Goal: Task Accomplishment & Management: Complete application form

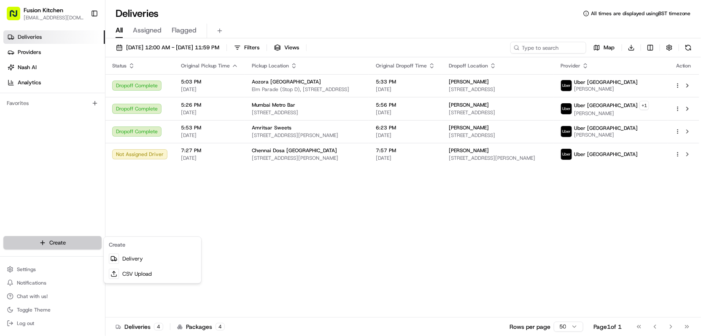
click at [53, 241] on html "Fusion Kitchen [EMAIL_ADDRESS][DOMAIN_NAME] Toggle Sidebar Deliveries Providers…" at bounding box center [350, 168] width 701 height 336
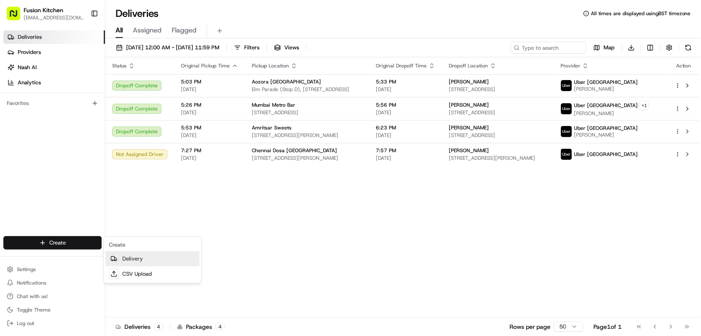
click at [128, 259] on link "Delivery" at bounding box center [152, 258] width 94 height 15
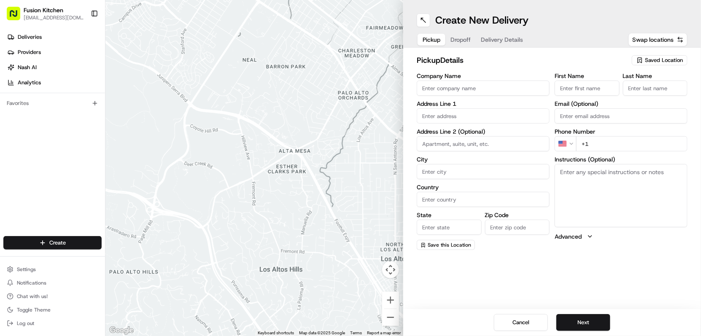
click at [462, 90] on input "Company Name" at bounding box center [483, 88] width 133 height 15
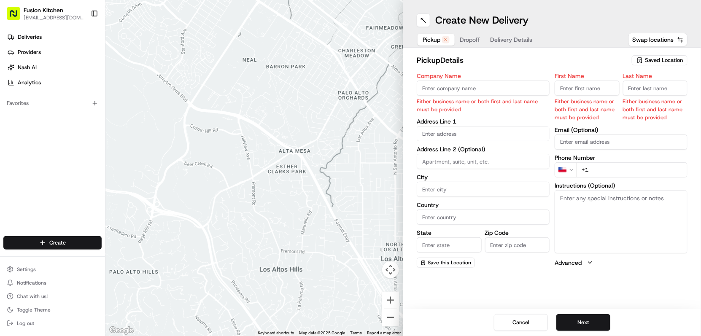
click at [440, 86] on input "Company Name" at bounding box center [483, 88] width 133 height 15
paste input "Mumbai Metro Bar"
type input "Mumbai Metro Bar"
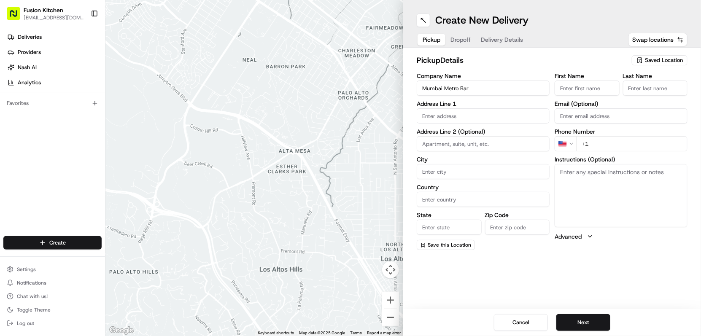
drag, startPoint x: 560, startPoint y: 85, endPoint x: 598, endPoint y: 89, distance: 37.7
click at [561, 85] on input "First Name" at bounding box center [587, 88] width 65 height 15
paste input "[PERSON_NAME] Kunnaplassery [PERSON_NAME]"
click at [587, 91] on input "[PERSON_NAME] Kunnaplassery [PERSON_NAME]" at bounding box center [587, 88] width 65 height 15
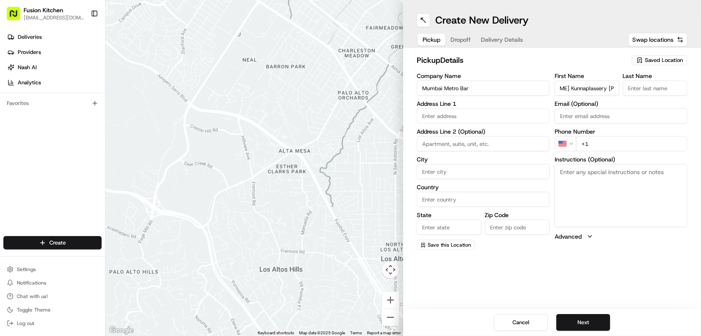
drag, startPoint x: 589, startPoint y: 88, endPoint x: 631, endPoint y: 83, distance: 41.6
click at [631, 83] on div "First Name Ajikumar Kunnaplassery Vasudevan Last Name" at bounding box center [621, 84] width 133 height 23
drag, startPoint x: 588, startPoint y: 87, endPoint x: 624, endPoint y: 87, distance: 36.7
click at [624, 87] on div "First Name Ajikumar Kunnaplassery Vasudevan Last Name" at bounding box center [621, 84] width 133 height 23
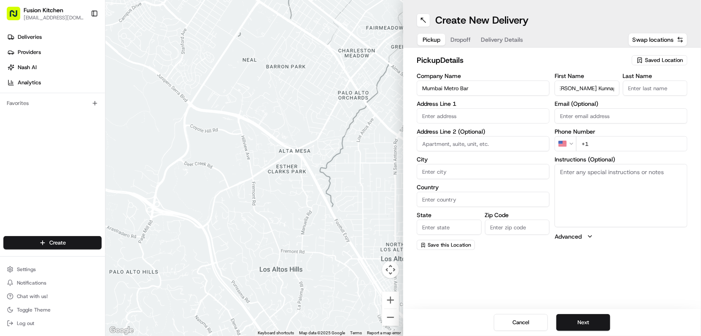
type input "Ajikumar Kunnaplassery"
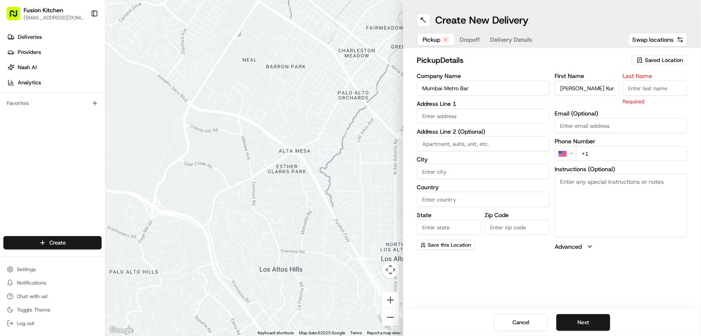
click at [652, 86] on input "Last Name" at bounding box center [655, 88] width 65 height 15
paste input "Vasudevan"
type input "Vasudevan"
click at [456, 119] on input "text" at bounding box center [483, 115] width 133 height 15
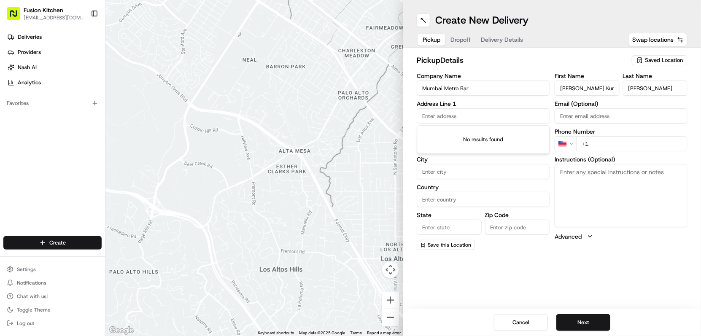
click at [475, 117] on input "text" at bounding box center [483, 115] width 133 height 15
paste input "[STREET_ADDRESS]"
click at [486, 132] on div "12 High Street, Penicuik EH26 8HU, Scotland, UK" at bounding box center [483, 133] width 129 height 13
type input "[STREET_ADDRESS]"
type input "Penicuik"
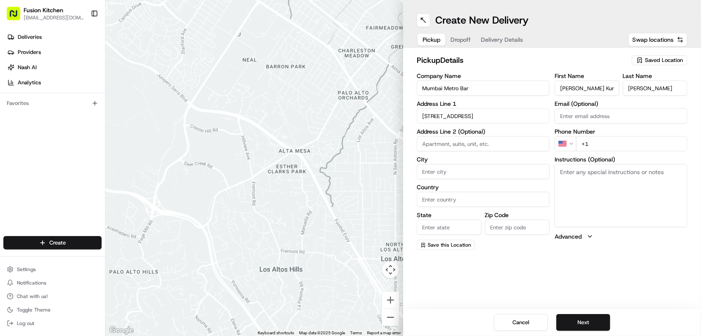
type input "United Kingdom"
type input "Scotland"
type input "EH26 8HW"
type input "12 High Street"
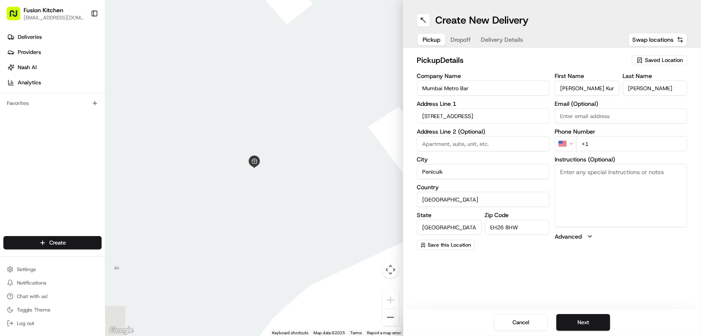
click at [599, 182] on textarea "Instructions (Optional)" at bounding box center [621, 195] width 133 height 63
paste textarea "[STREET_ADDRESS]"
type textarea "[STREET_ADDRESS]"
click at [571, 144] on html "Fusion Kitchen hari@fusionpos.uk Toggle Sidebar Deliveries Providers Nash AI An…" at bounding box center [350, 168] width 701 height 336
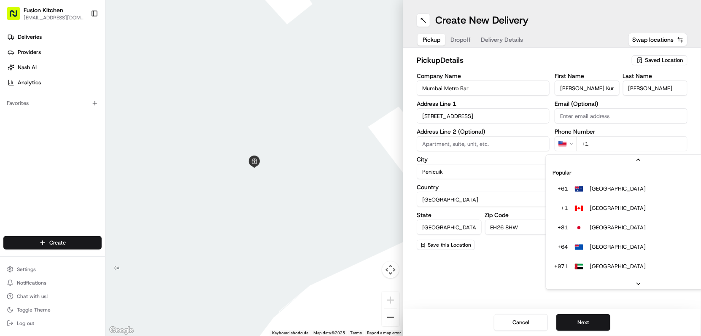
scroll to position [36, 0]
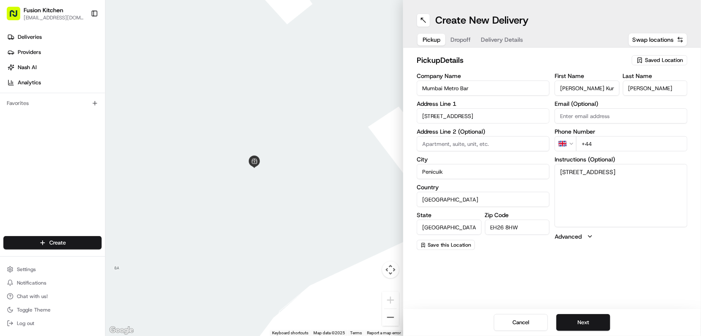
click at [613, 143] on input "+44" at bounding box center [631, 143] width 111 height 15
paste input "01968 620556"
click at [597, 143] on input "+44 01968 620556" at bounding box center [631, 143] width 111 height 15
type input "+44 1968 620556"
click at [586, 324] on button "Next" at bounding box center [583, 322] width 54 height 17
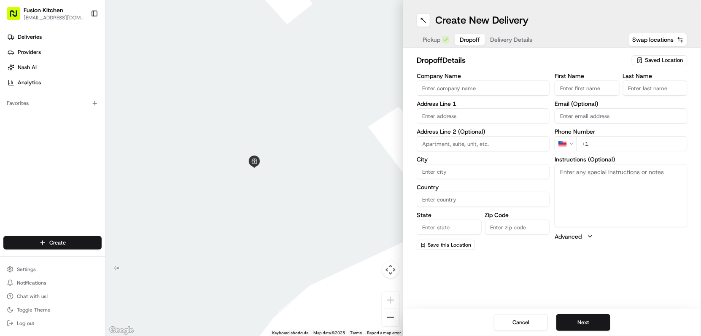
click at [482, 118] on input "text" at bounding box center [483, 115] width 133 height 15
paste input "GlencourseArmyBarracks, MiltonBridge, Penicuik, EH26 0NP"
drag, startPoint x: 473, startPoint y: 116, endPoint x: 421, endPoint y: 114, distance: 52.3
click at [421, 114] on input "GlencourseArmyBarracks, MiltonBridge, Penicuik, EH26 0NP" at bounding box center [483, 115] width 133 height 15
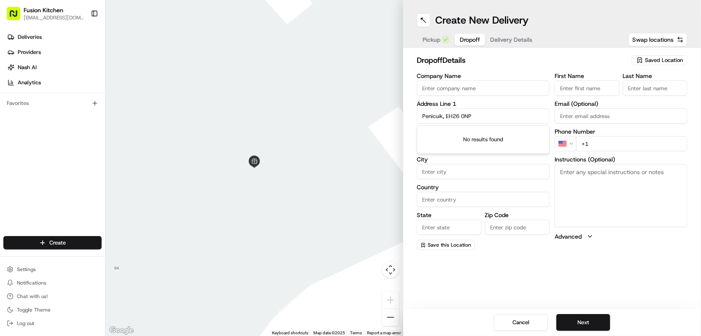
click at [491, 119] on input "Penicuik, EH26 0NP" at bounding box center [483, 115] width 133 height 15
paste input "Glen course Army Barracks, Milton Bridge,"
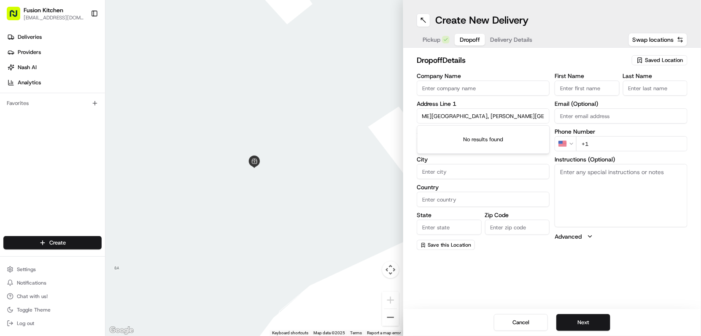
drag, startPoint x: 518, startPoint y: 116, endPoint x: 543, endPoint y: 116, distance: 25.7
click at [543, 116] on input "Glen course Army Barracks, Milton Bridge, Penicuik, EH26 0NP" at bounding box center [483, 115] width 133 height 15
type input "Glen course Army Barracks, Milton Bridge, Penicuik,"
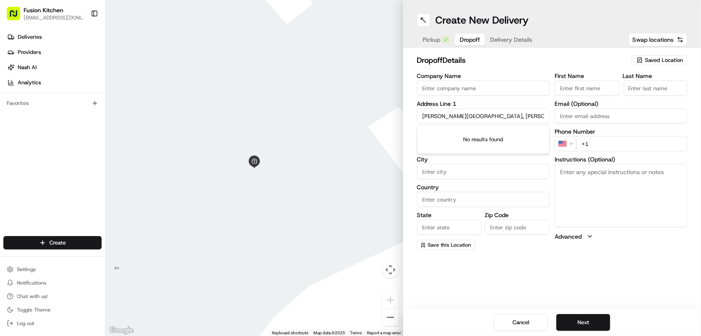
click at [510, 225] on input "Zip Code" at bounding box center [517, 227] width 65 height 15
paste input "EH26 0NP"
type input "EH26 0NP"
drag, startPoint x: 493, startPoint y: 116, endPoint x: 548, endPoint y: 113, distance: 55.3
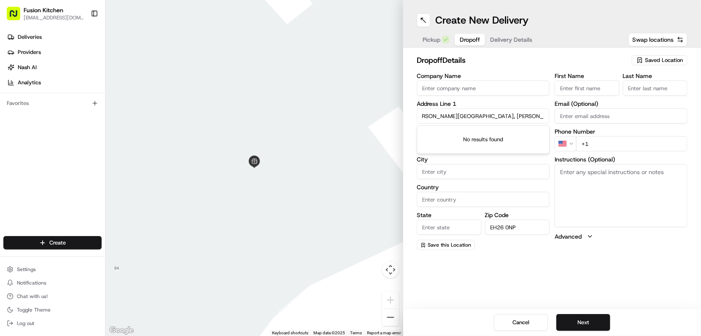
click at [548, 113] on input "Glen course Army Barracks, Milton Bridge, Penicuik," at bounding box center [483, 115] width 133 height 15
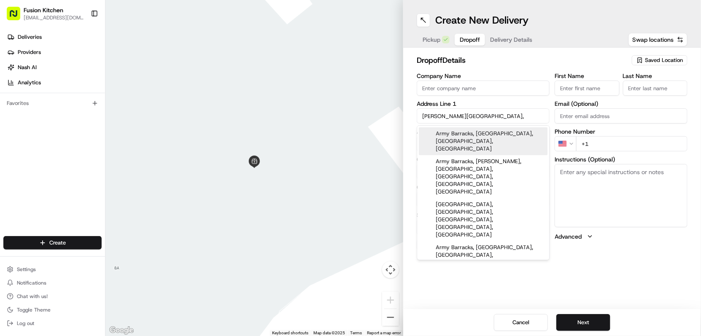
click at [500, 114] on input "Glen course Army Barracks," at bounding box center [483, 115] width 133 height 15
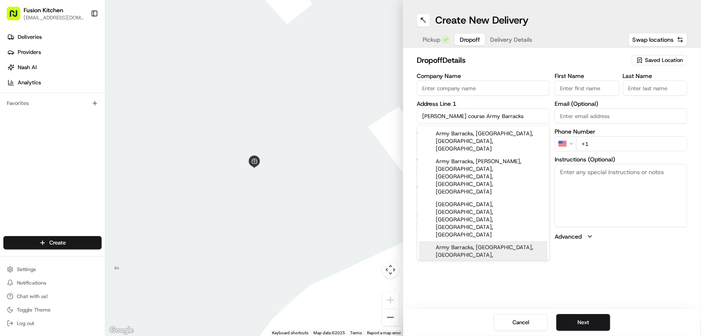
type input "Glen course Army Barracks"
click at [356, 189] on div at bounding box center [254, 168] width 298 height 336
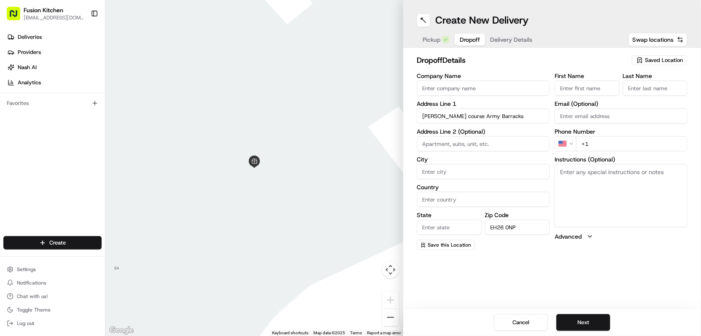
click at [447, 144] on input at bounding box center [483, 143] width 133 height 15
click at [459, 146] on input at bounding box center [483, 143] width 133 height 15
paste input "MiltonBridge"
type input "MiltonBridge"
click at [439, 176] on input "City" at bounding box center [483, 171] width 133 height 15
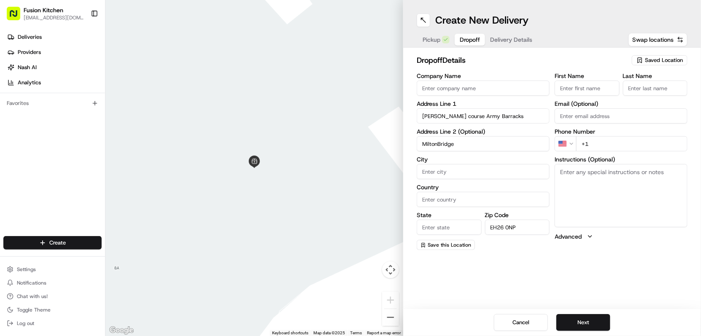
click at [478, 170] on input "City" at bounding box center [483, 171] width 133 height 15
paste input "Penicuik"
type input "Penicuik"
click at [439, 200] on input "Country" at bounding box center [483, 199] width 133 height 15
type input "United Kingdom"
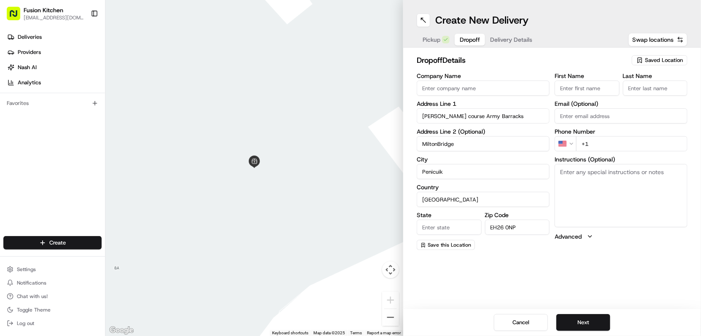
click at [427, 39] on span "Pickup" at bounding box center [432, 39] width 18 height 8
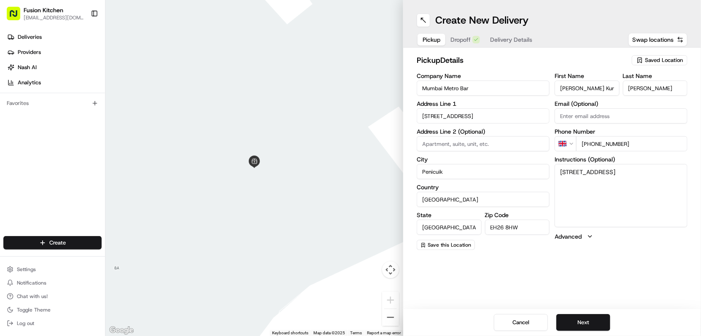
click at [451, 231] on input "Scotland" at bounding box center [449, 227] width 65 height 15
click at [451, 232] on input "Scotland" at bounding box center [449, 227] width 65 height 15
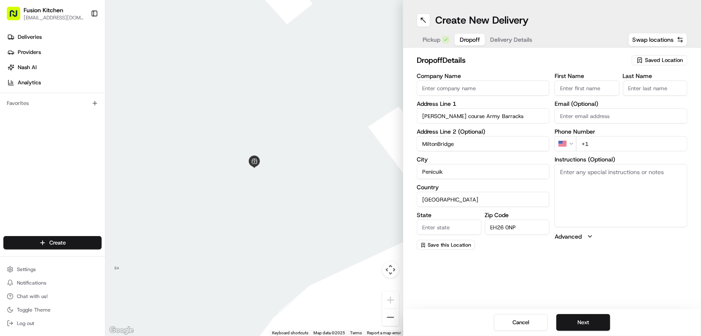
click at [457, 40] on button "Dropoff" at bounding box center [470, 40] width 30 height 12
click at [443, 230] on input "State" at bounding box center [449, 227] width 65 height 15
paste input "Scotland"
type input "Scotland"
click at [579, 181] on textarea "Instructions (Optional)" at bounding box center [621, 195] width 133 height 63
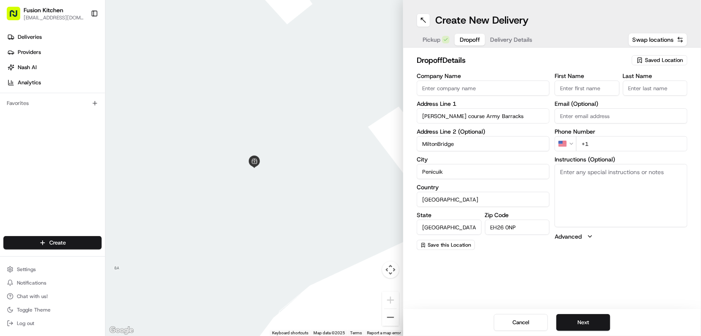
paste textarea "Glen course Army Barracks, Milton Bridge, Penicuik, EH26 0NP"
drag, startPoint x: 561, startPoint y: 171, endPoint x: 624, endPoint y: 180, distance: 64.0
click at [624, 180] on textarea "Glen course Army Barracks, Milton Bridge, Penicuik, EH26 0NP" at bounding box center [621, 195] width 133 height 63
paste textarea "courseArmyBarracks, MiltonBridge,"
type textarea "[STREET_ADDRESS]"
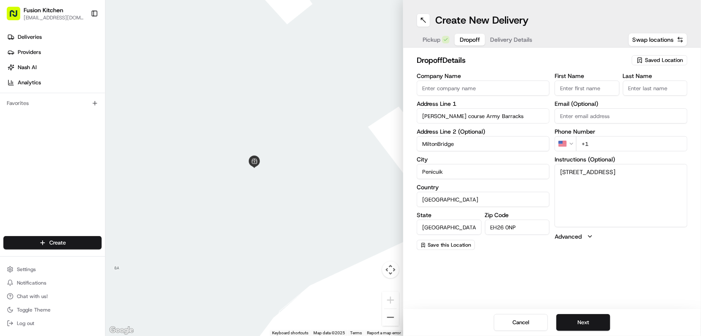
click at [569, 142] on html "Fusion Kitchen hari@fusionpos.uk Toggle Sidebar Deliveries Providers Nash AI An…" at bounding box center [350, 168] width 701 height 336
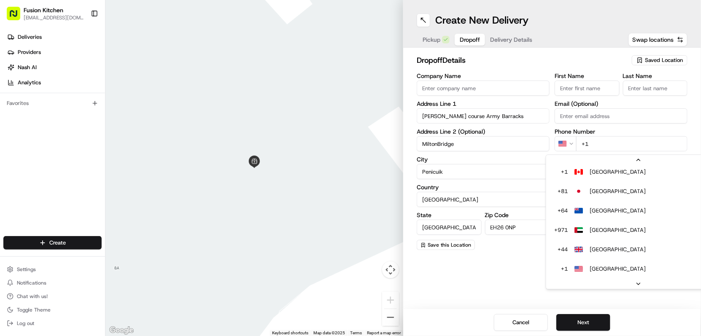
scroll to position [17, 0]
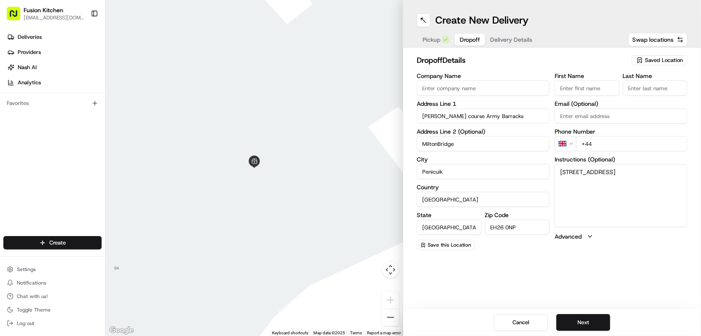
click at [611, 142] on input "+44" at bounding box center [631, 143] width 111 height 15
paste input "7432 594500"
type input "[PHONE_NUMBER]"
click at [452, 84] on input "Company Name" at bounding box center [483, 88] width 133 height 15
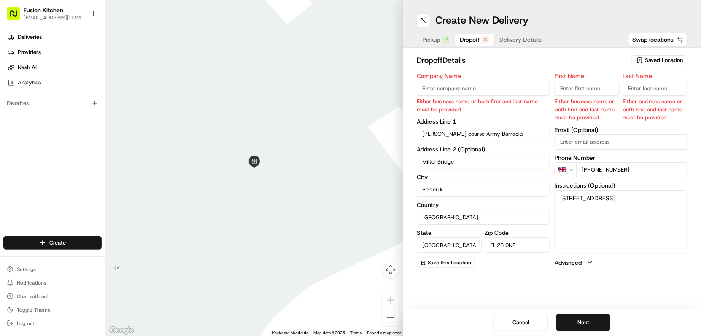
click at [499, 93] on input "Company Name" at bounding box center [483, 88] width 133 height 15
paste input "[PERSON_NAME]"
type input "[PERSON_NAME]"
click at [594, 89] on input "First Name" at bounding box center [587, 88] width 65 height 15
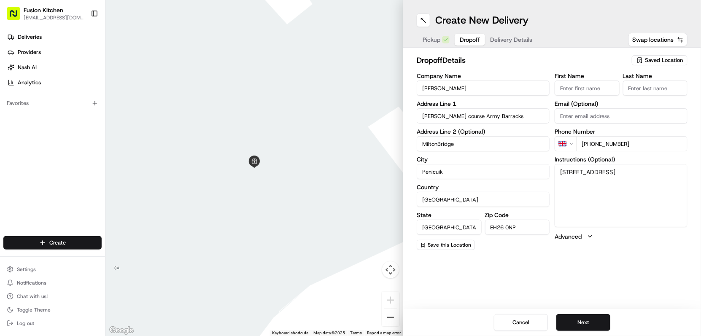
paste input "[PERSON_NAME]"
click at [576, 91] on input "[PERSON_NAME]" at bounding box center [587, 88] width 65 height 15
type input "Paul"
click at [639, 88] on input "Last Name" at bounding box center [655, 88] width 65 height 15
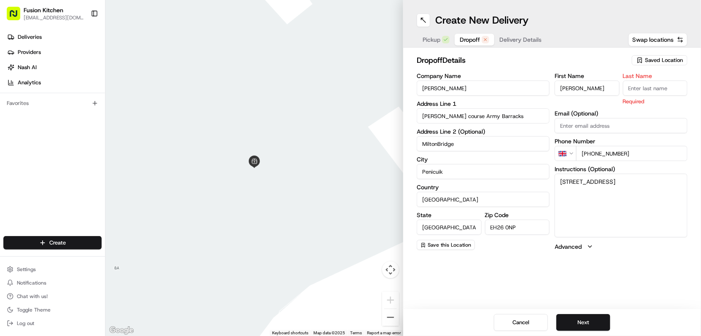
paste input "Singh"
type input "Singh"
click at [561, 102] on div "First Name Paul Last Name Singh Required Email (Optional) Phone Number GB +44 7…" at bounding box center [621, 162] width 133 height 178
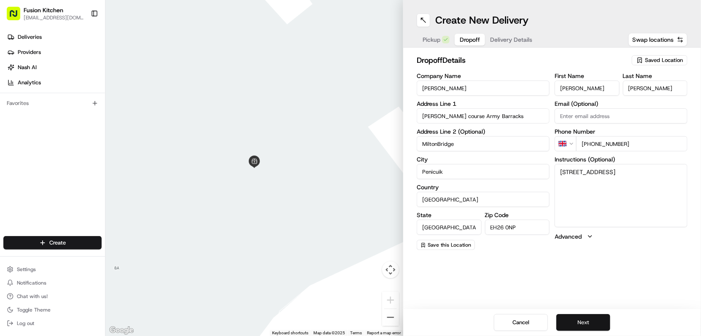
click at [586, 323] on button "Next" at bounding box center [583, 322] width 54 height 17
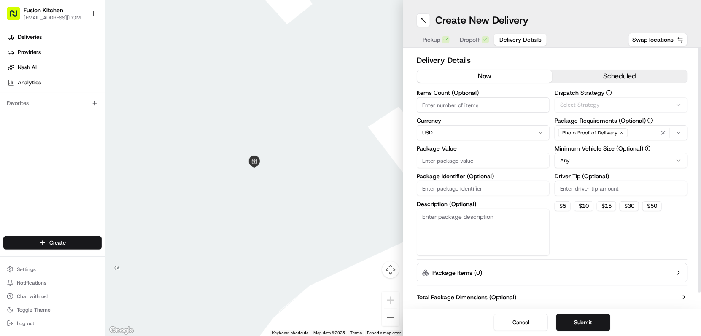
click at [445, 134] on html "Fusion Kitchen hari@fusionpos.uk Toggle Sidebar Deliveries Providers Nash AI An…" at bounding box center [350, 168] width 701 height 336
click at [451, 157] on input "Package Value" at bounding box center [483, 160] width 133 height 15
paste input "22.15"
type input "22.15"
click at [584, 327] on button "Submit" at bounding box center [583, 322] width 54 height 17
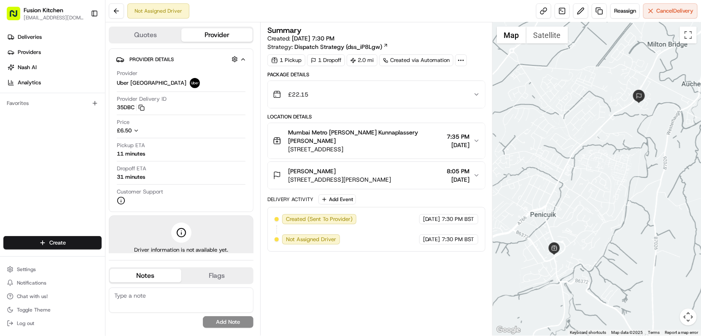
click at [308, 174] on span "[PERSON_NAME]" at bounding box center [312, 171] width 48 height 8
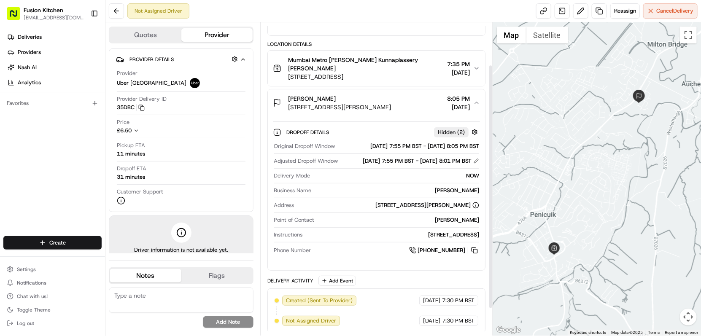
scroll to position [89, 0]
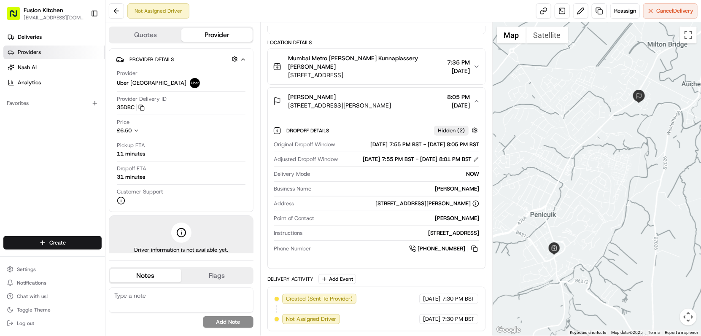
click at [30, 52] on span "Providers" at bounding box center [29, 53] width 23 height 8
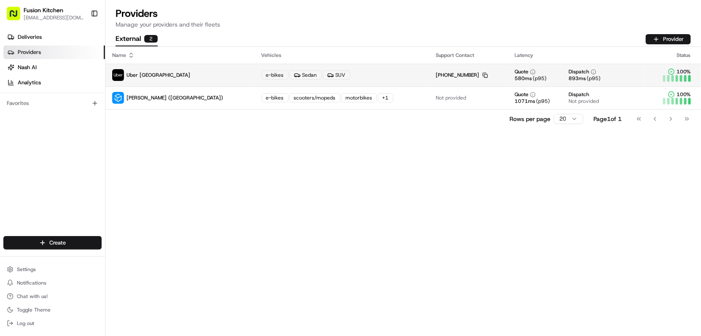
click at [483, 73] on icon "button" at bounding box center [485, 75] width 5 height 5
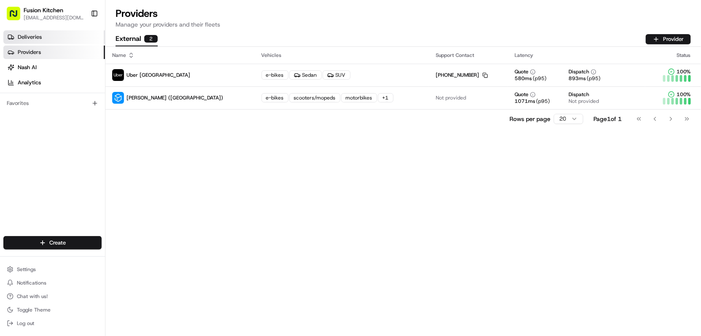
click at [30, 39] on span "Deliveries" at bounding box center [30, 37] width 24 height 8
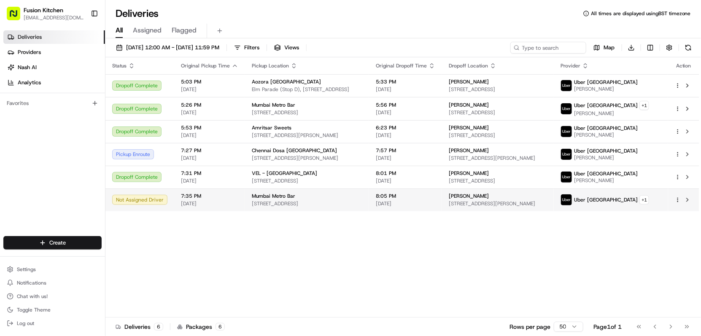
click at [329, 205] on span "[STREET_ADDRESS]" at bounding box center [307, 203] width 111 height 7
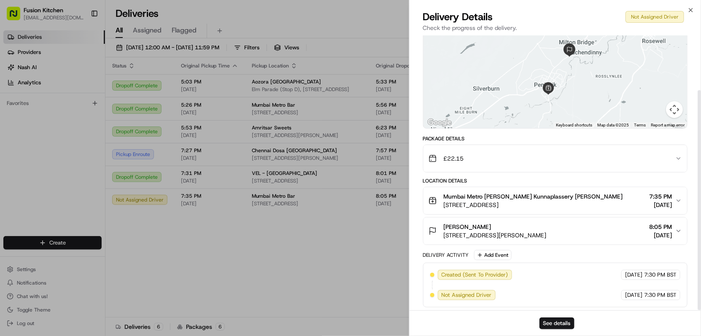
scroll to position [68, 0]
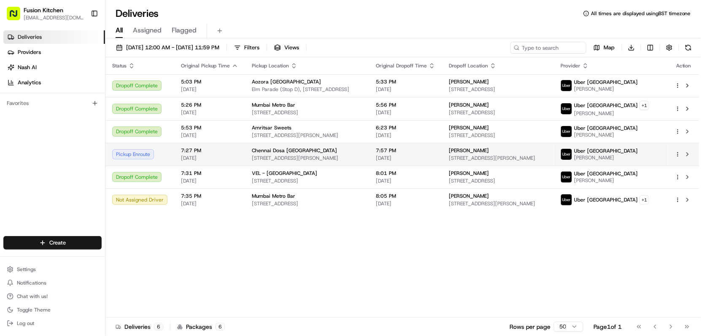
click at [301, 149] on span "Chennai Dosa [GEOGRAPHIC_DATA]" at bounding box center [294, 150] width 85 height 7
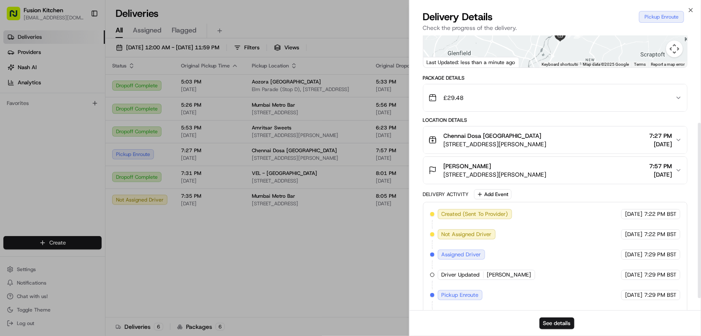
scroll to position [15, 0]
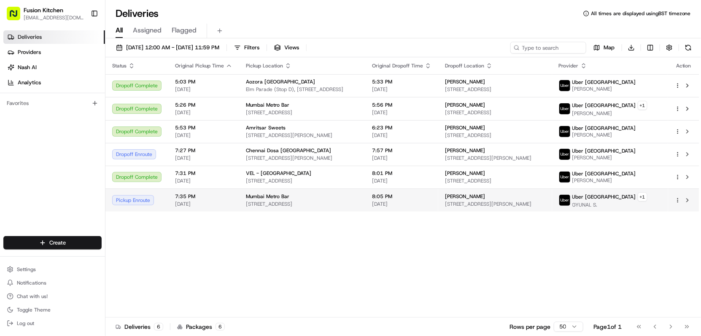
click at [359, 208] on span "[STREET_ADDRESS]" at bounding box center [302, 204] width 113 height 7
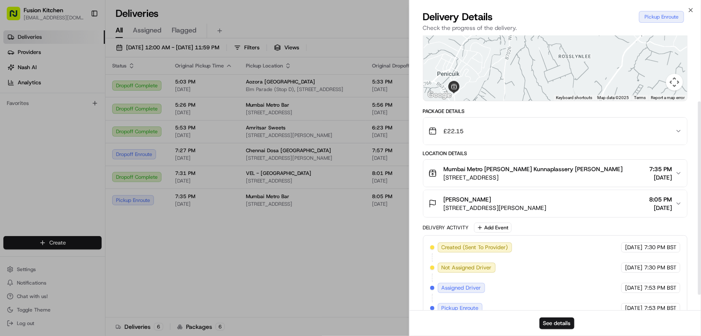
scroll to position [0, 0]
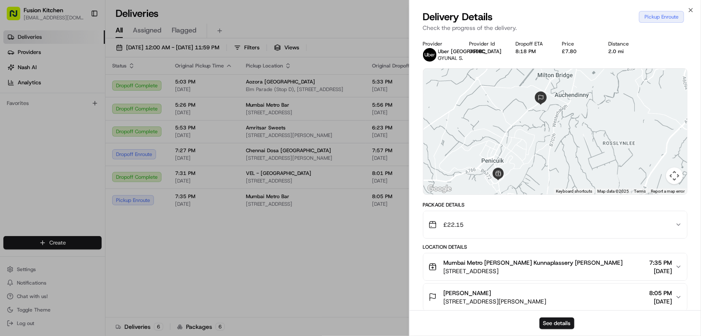
drag, startPoint x: 610, startPoint y: 133, endPoint x: 654, endPoint y: 128, distance: 44.2
click at [654, 128] on div at bounding box center [556, 132] width 264 height 126
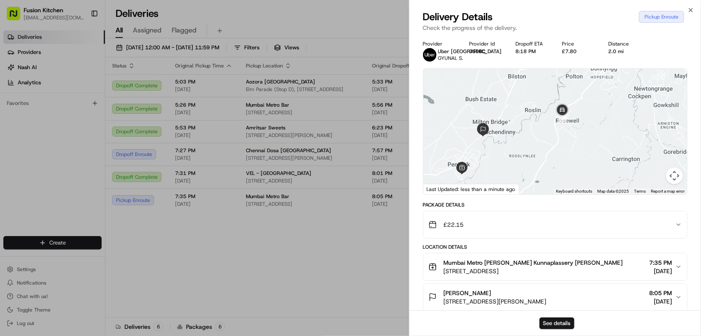
drag, startPoint x: 542, startPoint y: 166, endPoint x: 565, endPoint y: 143, distance: 32.5
click at [563, 143] on div at bounding box center [556, 132] width 264 height 126
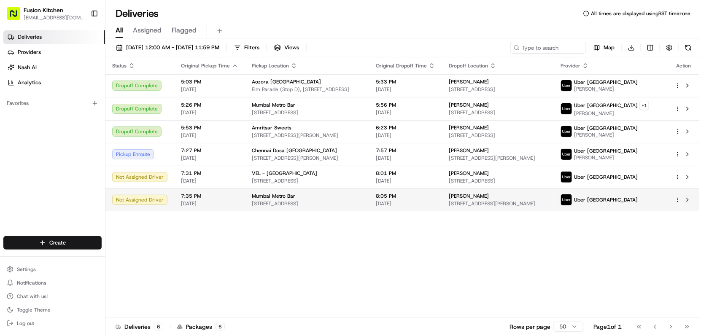
click at [362, 201] on span "[STREET_ADDRESS]" at bounding box center [307, 203] width 111 height 7
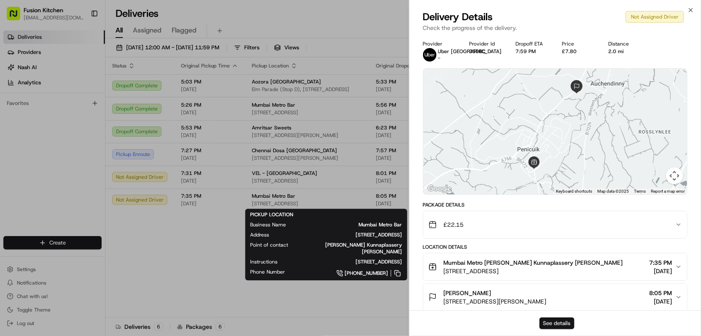
click at [549, 325] on button "See details" at bounding box center [557, 324] width 35 height 12
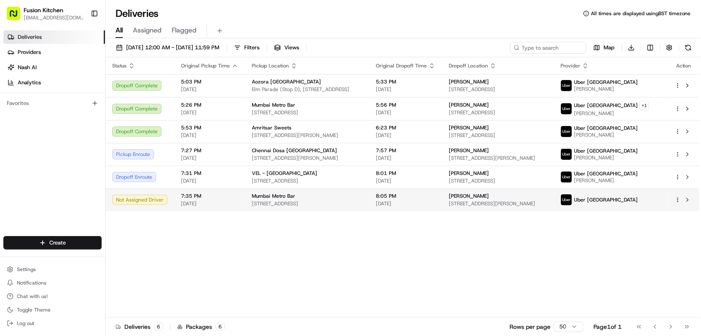
click at [489, 200] on span "[PERSON_NAME]" at bounding box center [469, 196] width 40 height 7
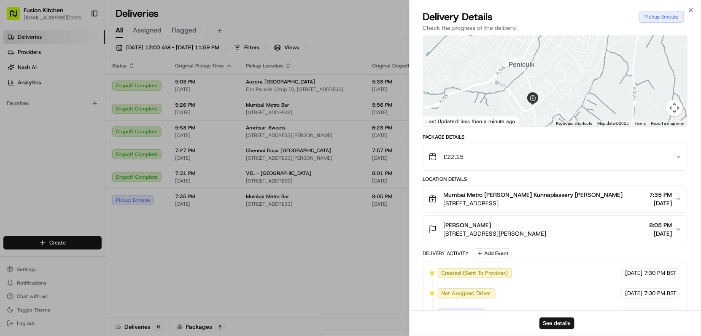
scroll to position [75, 0]
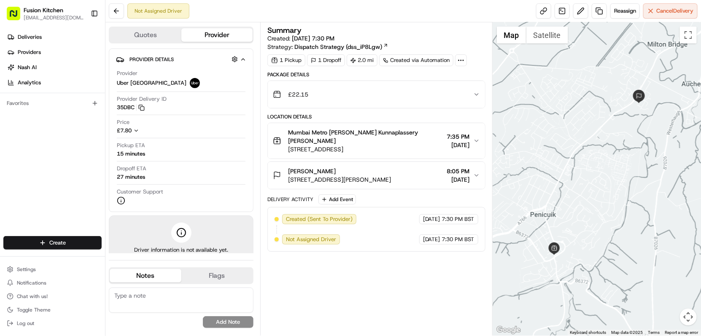
click at [373, 177] on span "[STREET_ADDRESS][PERSON_NAME]" at bounding box center [339, 179] width 103 height 8
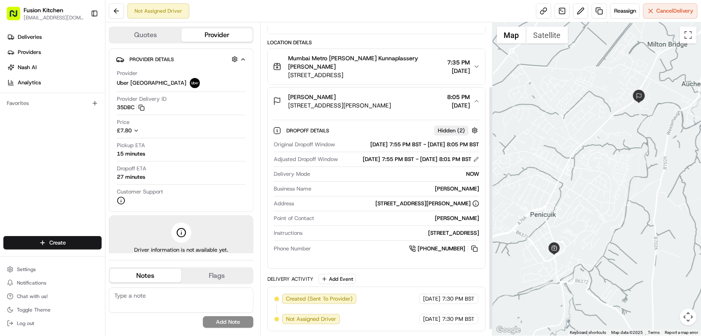
scroll to position [89, 0]
click at [32, 37] on span "Deliveries" at bounding box center [30, 37] width 24 height 8
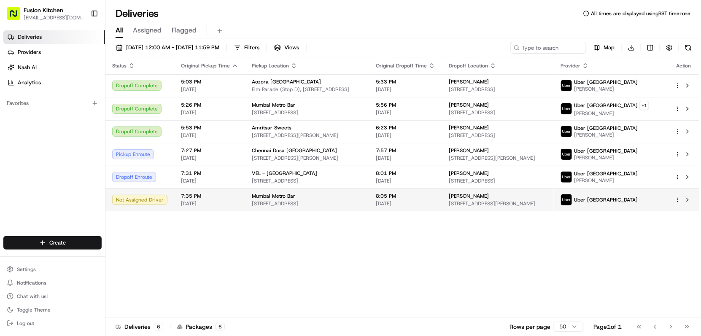
click at [489, 200] on span "[PERSON_NAME]" at bounding box center [469, 196] width 40 height 7
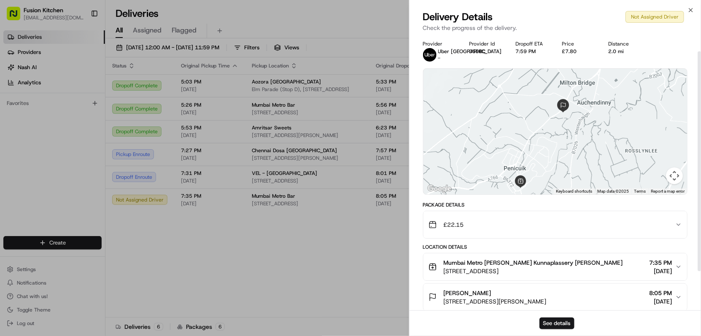
scroll to position [68, 0]
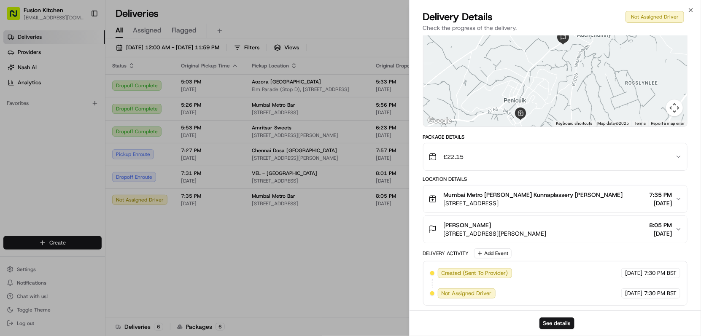
click at [579, 229] on div "Paul Singh 25 Hawkins Terrace, Penicuik EH26 0LZ, UK 8:05 PM 08/23/2025" at bounding box center [552, 229] width 247 height 17
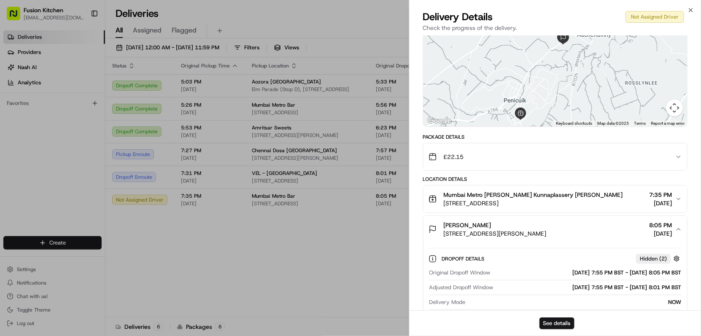
scroll to position [209, 0]
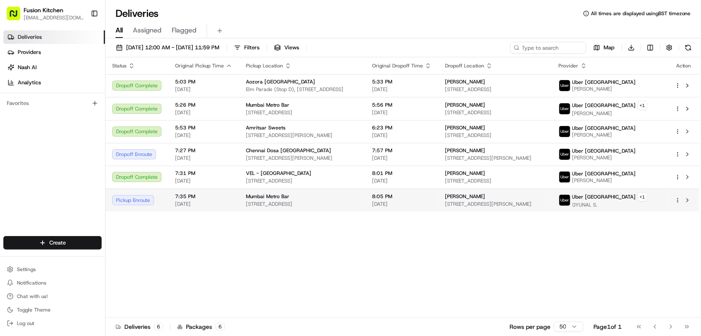
click at [511, 205] on span "[STREET_ADDRESS][PERSON_NAME]" at bounding box center [495, 204] width 100 height 7
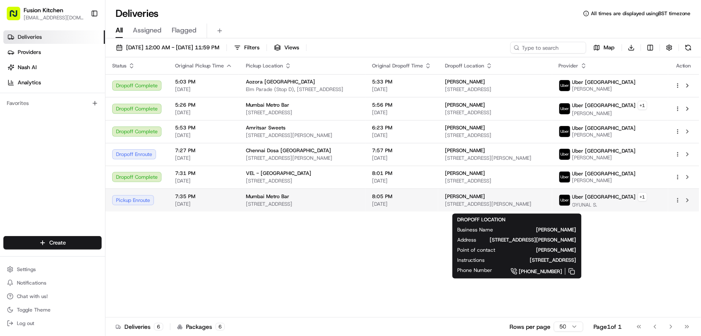
click at [491, 205] on span "[STREET_ADDRESS][PERSON_NAME]" at bounding box center [495, 204] width 100 height 7
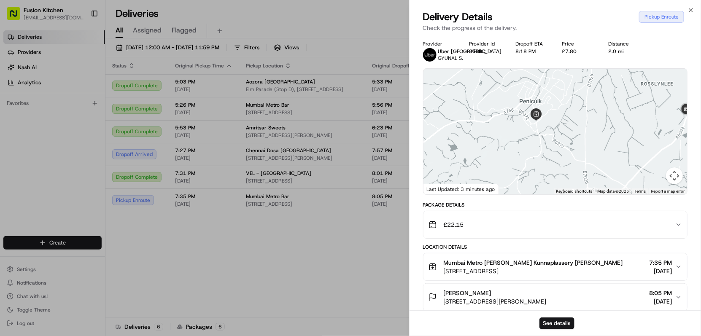
drag, startPoint x: 560, startPoint y: 140, endPoint x: 662, endPoint y: 128, distance: 102.7
click at [662, 128] on div at bounding box center [556, 132] width 264 height 126
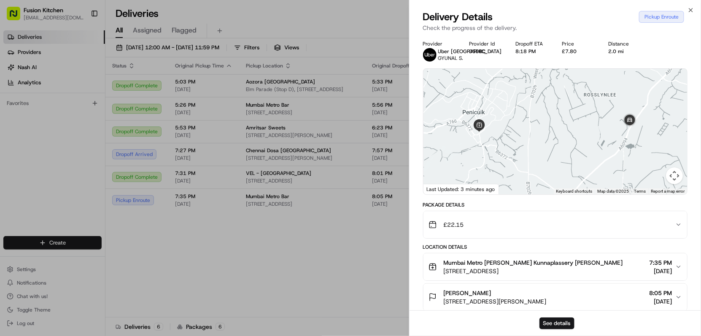
drag, startPoint x: 604, startPoint y: 141, endPoint x: 596, endPoint y: 143, distance: 7.8
click at [596, 143] on div at bounding box center [556, 132] width 264 height 126
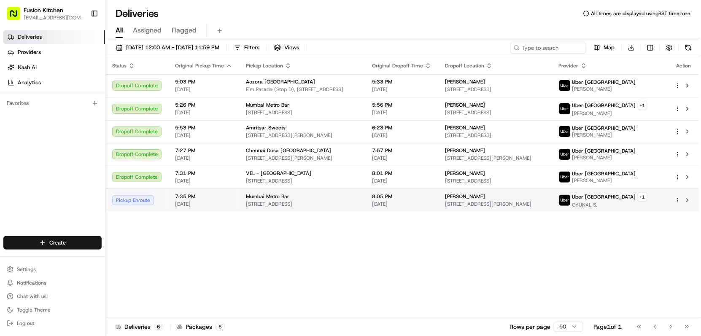
click at [291, 208] on span "[STREET_ADDRESS]" at bounding box center [302, 204] width 113 height 7
click at [347, 200] on div "Mumbai Metro Bar" at bounding box center [302, 196] width 113 height 7
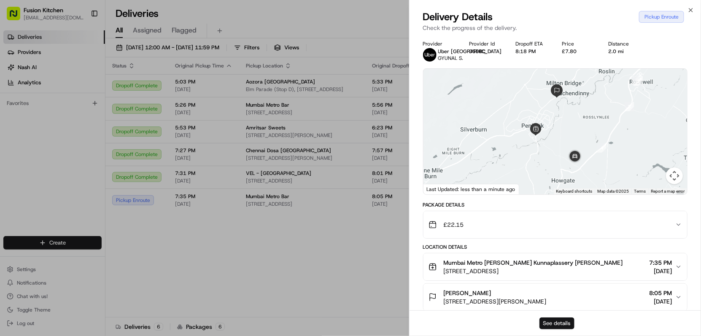
click at [557, 322] on button "See details" at bounding box center [557, 324] width 35 height 12
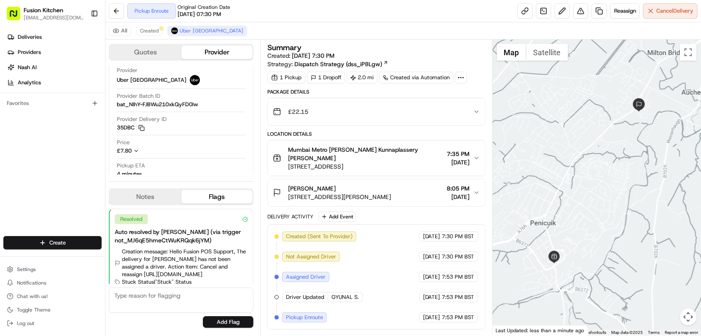
click at [373, 194] on span "[STREET_ADDRESS][PERSON_NAME]" at bounding box center [339, 197] width 103 height 8
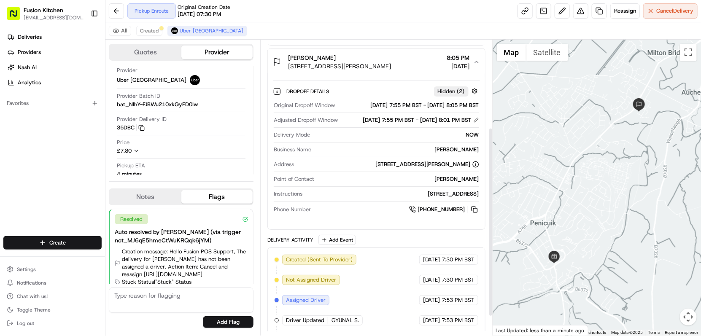
scroll to position [140, 0]
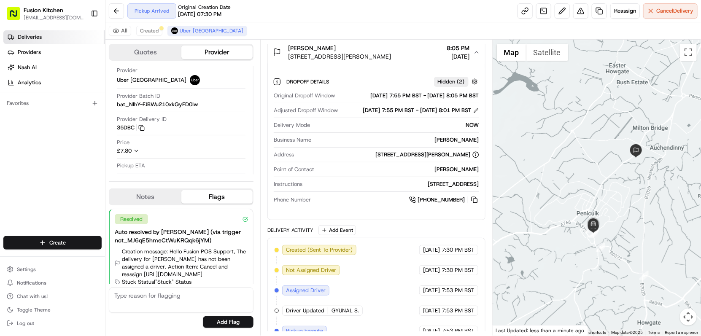
click at [35, 36] on span "Deliveries" at bounding box center [30, 37] width 24 height 8
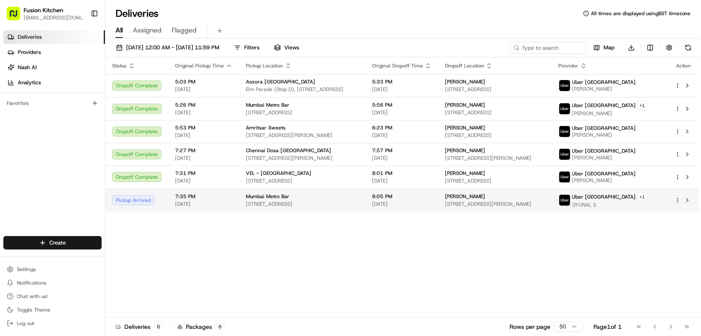
click at [506, 199] on div "[PERSON_NAME]" at bounding box center [495, 196] width 100 height 7
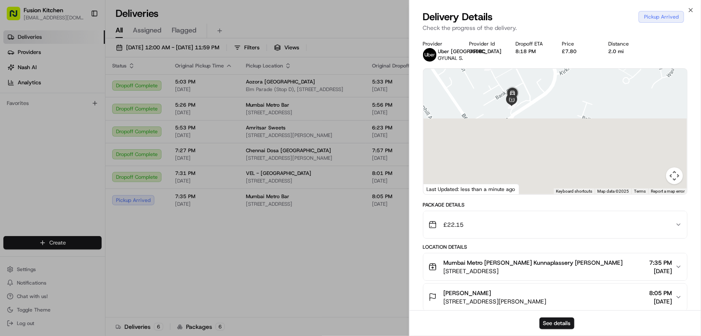
drag, startPoint x: 545, startPoint y: 143, endPoint x: 558, endPoint y: 68, distance: 76.6
click at [558, 68] on div "Provider Uber UK GYUNAL S. Provider Id 35DBC Dropoff ETA 8:18 PM Price £7.80 Di…" at bounding box center [555, 247] width 265 height 414
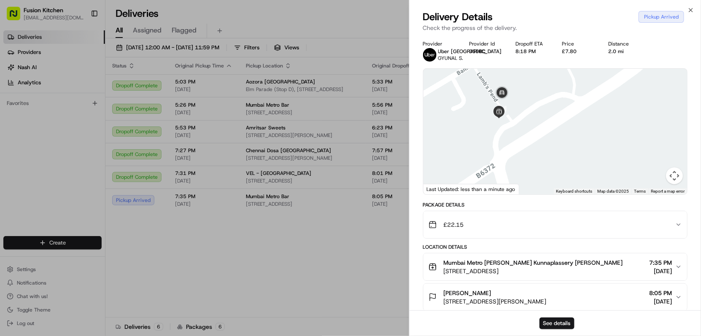
drag, startPoint x: 517, startPoint y: 114, endPoint x: 519, endPoint y: 140, distance: 26.2
click at [519, 140] on div at bounding box center [556, 132] width 264 height 126
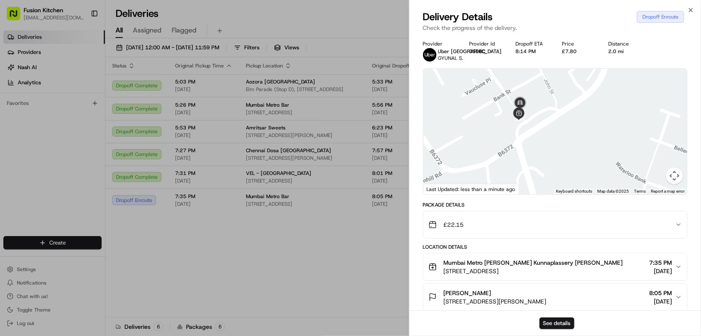
scroll to position [197, 0]
